Goal: Navigation & Orientation: Find specific page/section

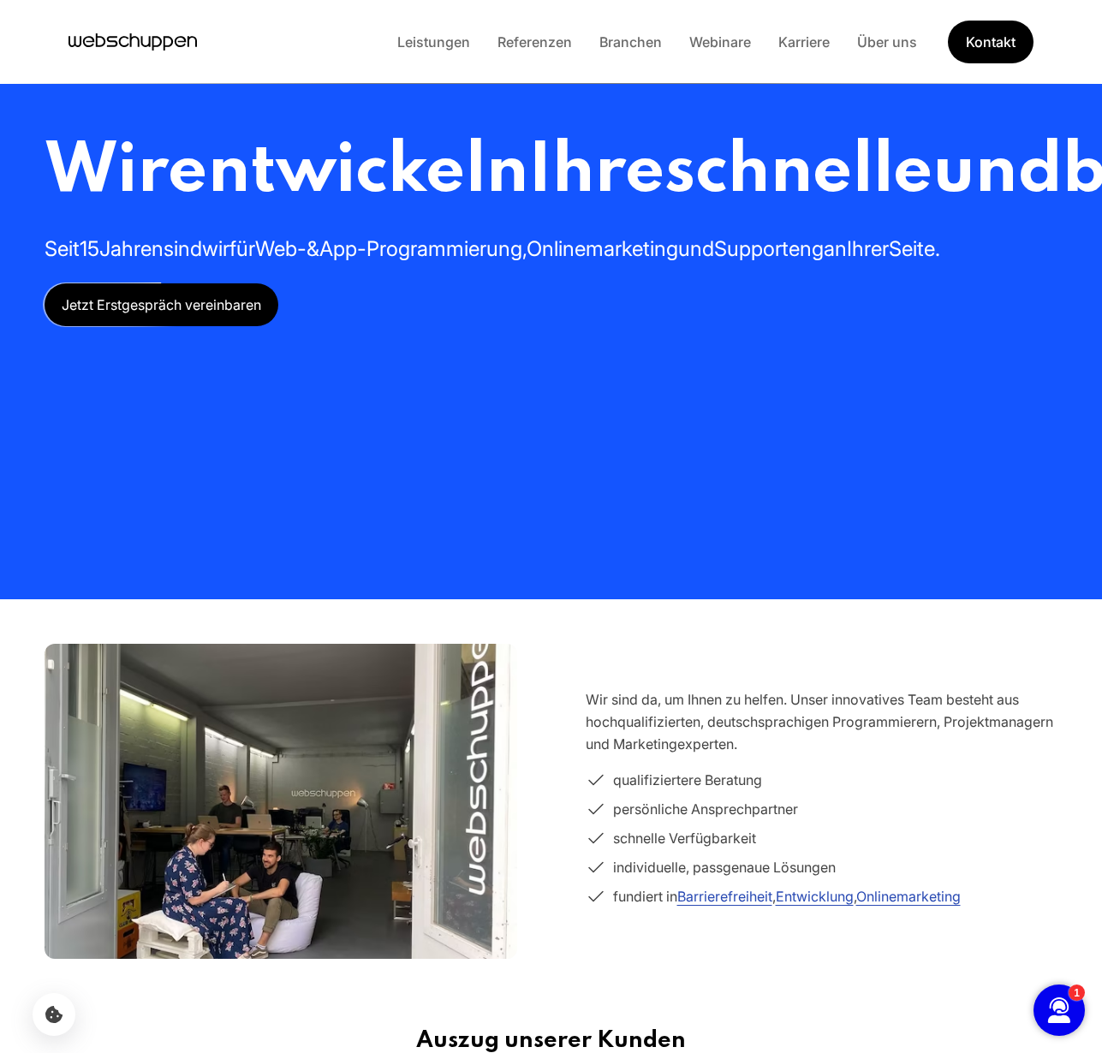
click at [549, 51] on li "Referenzen" at bounding box center [535, 42] width 102 height 22
click at [550, 40] on link "Referenzen" at bounding box center [535, 41] width 102 height 17
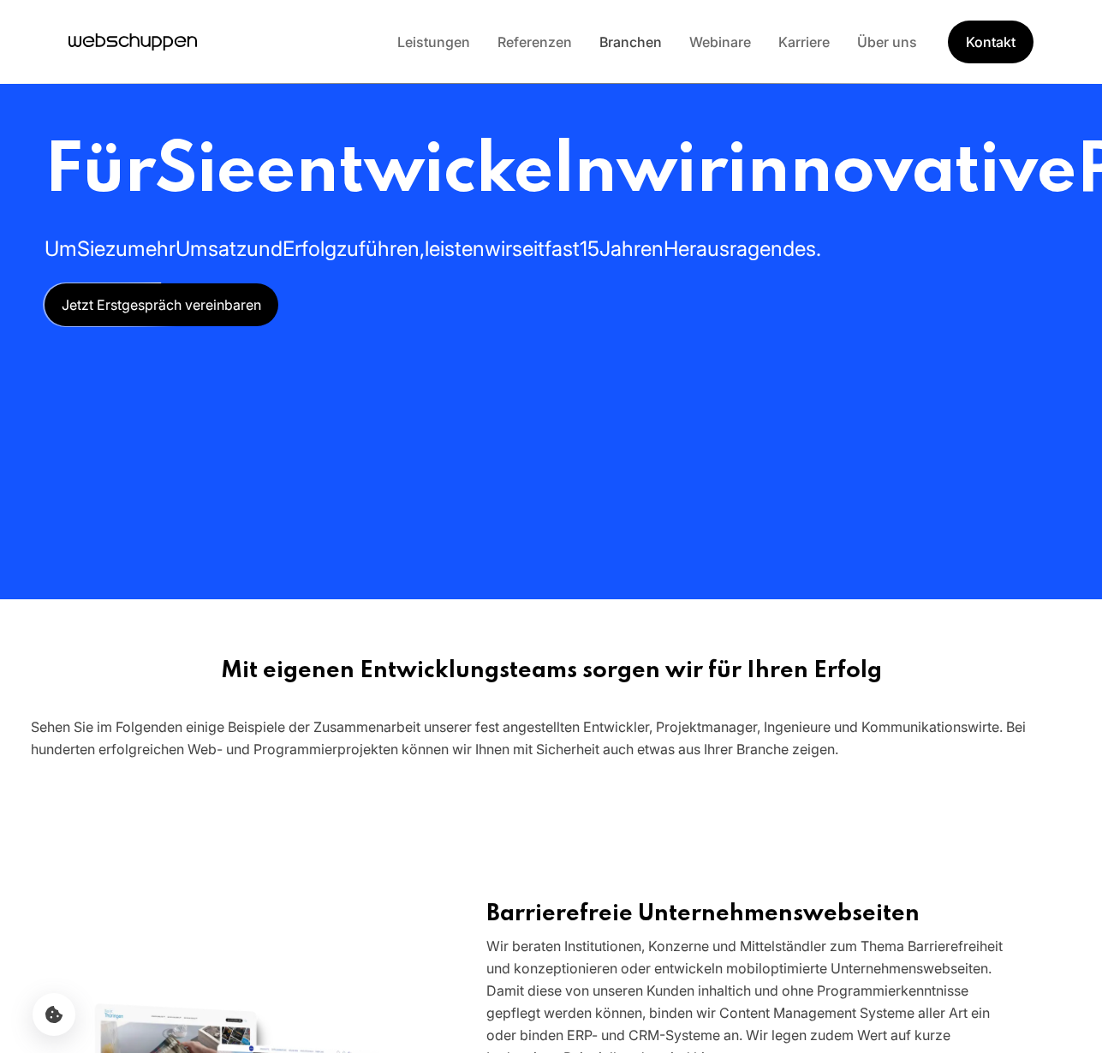
click at [619, 42] on link "Branchen" at bounding box center [631, 41] width 90 height 17
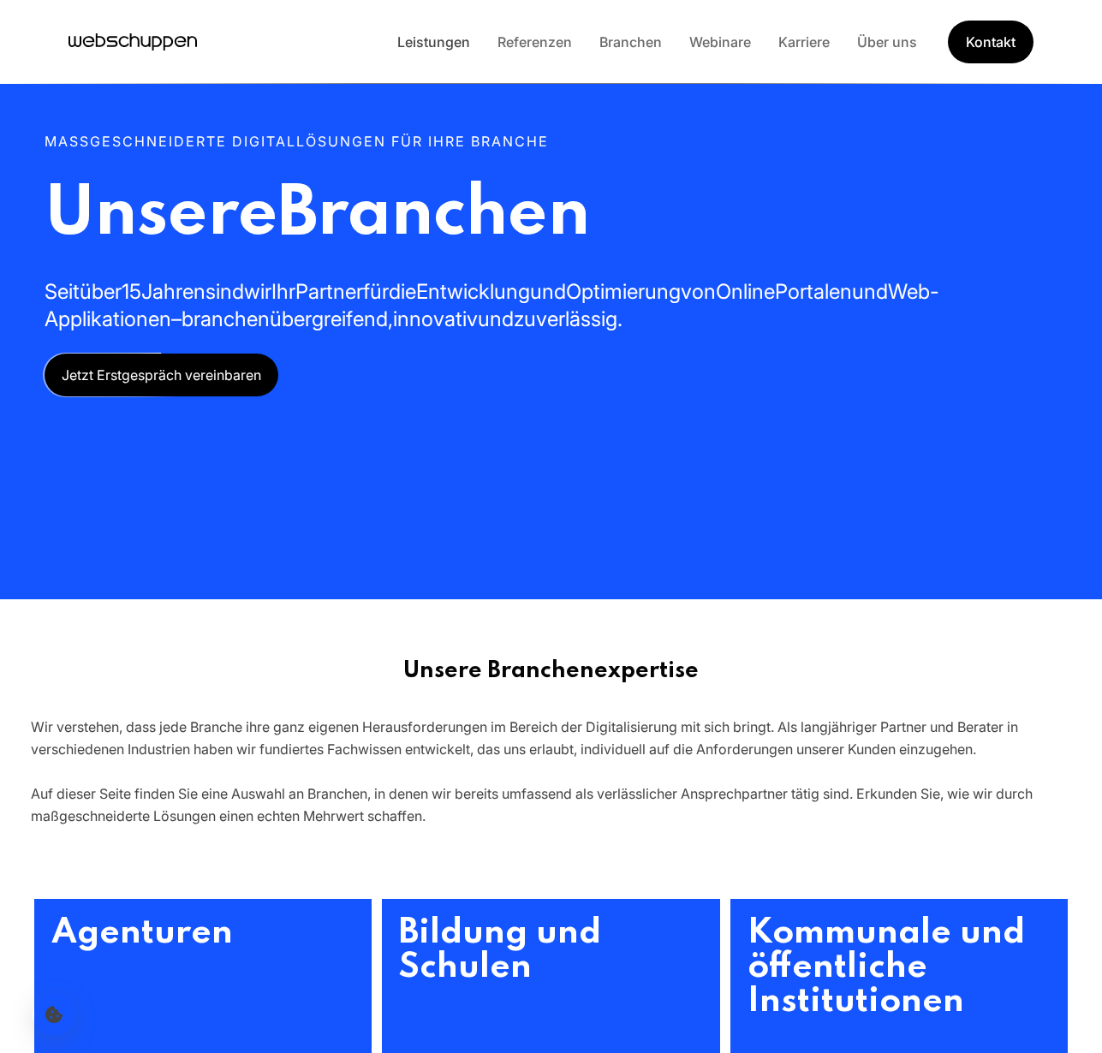
click at [430, 35] on link "Leistungen" at bounding box center [434, 41] width 100 height 17
